Goal: Information Seeking & Learning: Learn about a topic

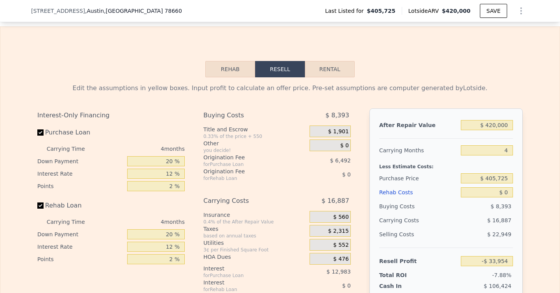
scroll to position [929, 0]
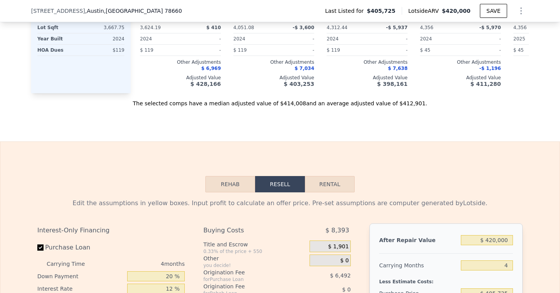
click at [325, 191] on button "Rental" at bounding box center [330, 184] width 50 height 16
select select "30"
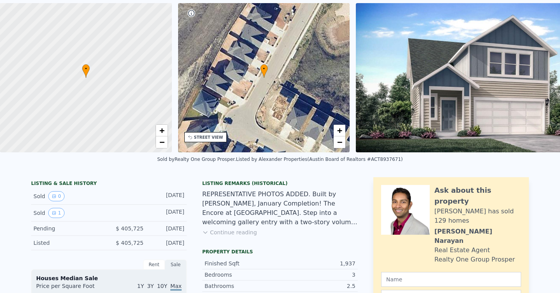
scroll to position [3, 0]
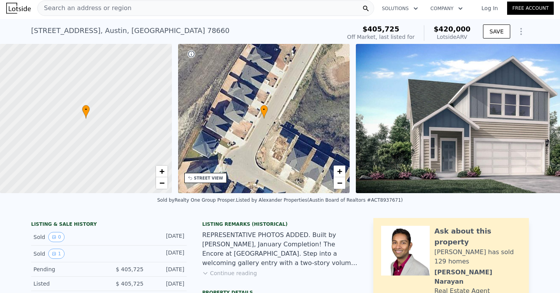
click at [521, 33] on icon "Show Options" at bounding box center [521, 31] width 9 height 9
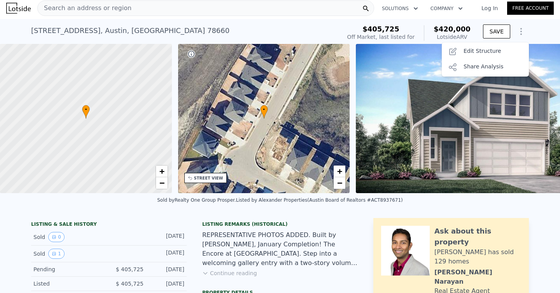
click at [396, 125] on img at bounding box center [481, 118] width 250 height 149
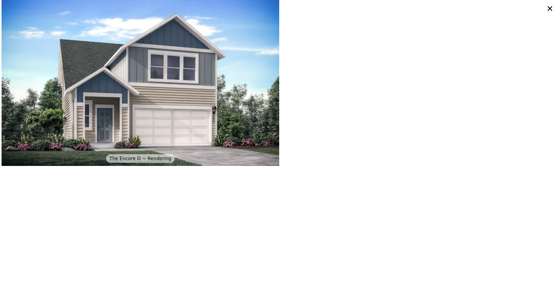
click at [552, 7] on icon at bounding box center [550, 8] width 11 height 11
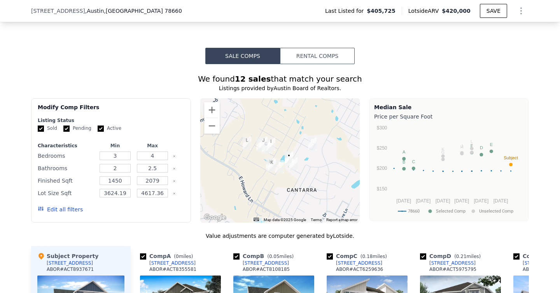
scroll to position [529, 0]
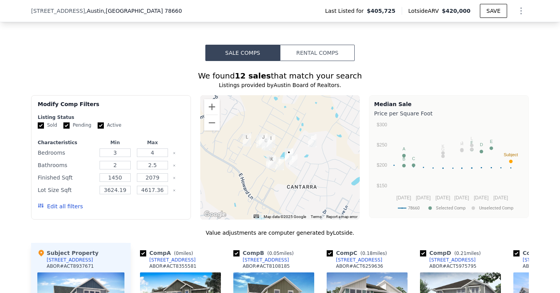
click at [317, 57] on button "Rental Comps" at bounding box center [317, 53] width 75 height 16
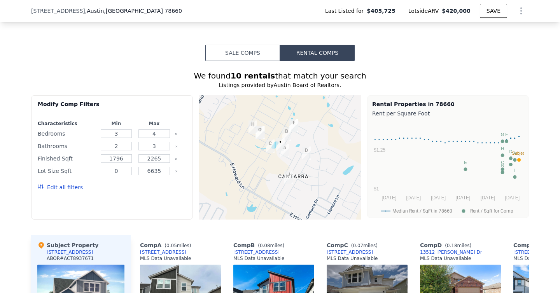
click at [248, 61] on button "Sale Comps" at bounding box center [242, 53] width 75 height 16
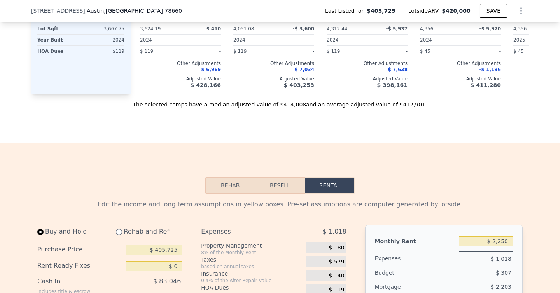
scroll to position [980, 0]
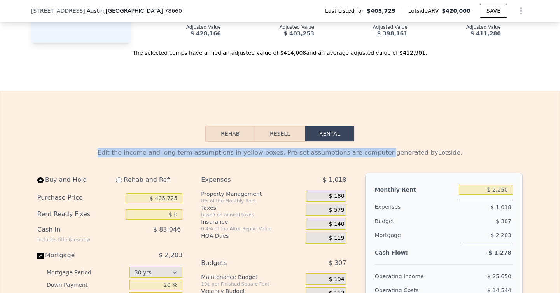
drag, startPoint x: 383, startPoint y: 124, endPoint x: 383, endPoint y: 161, distance: 36.2
click at [383, 158] on div "Edit the income and long term assumptions in yellow boxes. Pre-set assumptions …" at bounding box center [279, 152] width 485 height 9
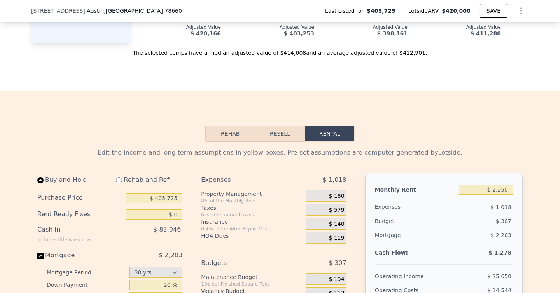
click at [397, 158] on div "Edit the income and long term assumptions in yellow boxes. Pre-set assumptions …" at bounding box center [279, 152] width 485 height 9
click at [398, 158] on div "Edit the income and long term assumptions in yellow boxes. Pre-set assumptions …" at bounding box center [279, 152] width 485 height 9
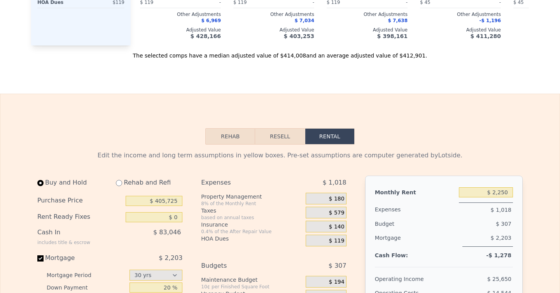
scroll to position [0, 0]
